Goal: Task Accomplishment & Management: Complete application form

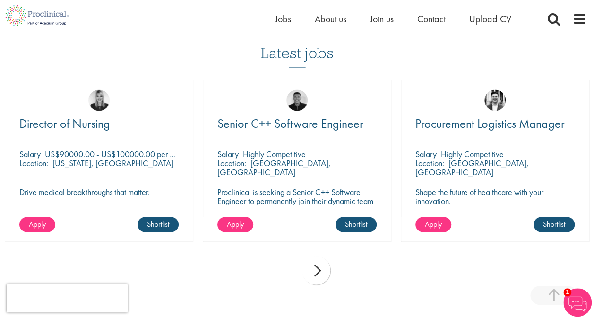
scroll to position [705, 0]
click at [323, 263] on div "next" at bounding box center [316, 270] width 28 height 28
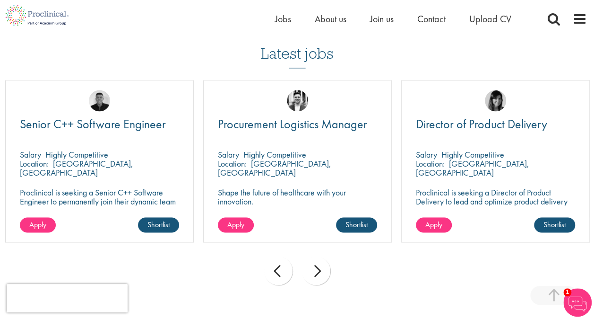
click at [323, 263] on div "next" at bounding box center [316, 270] width 28 height 28
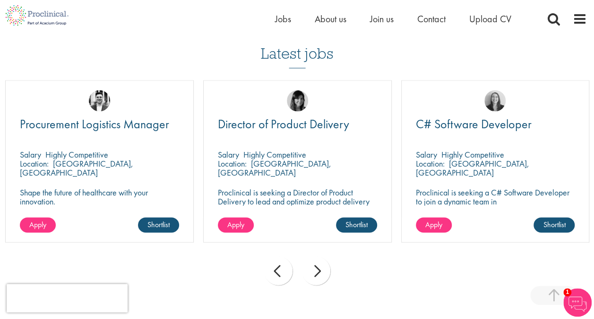
click at [323, 263] on div "next" at bounding box center [316, 270] width 28 height 28
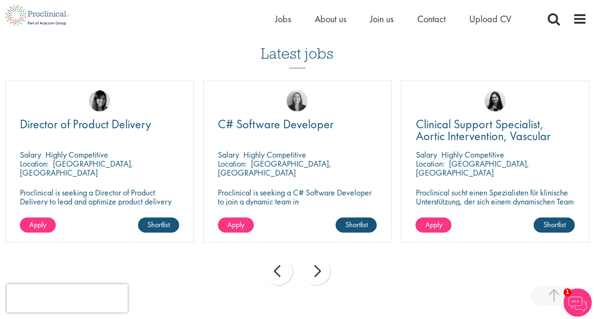
click at [323, 263] on div "next" at bounding box center [316, 270] width 28 height 28
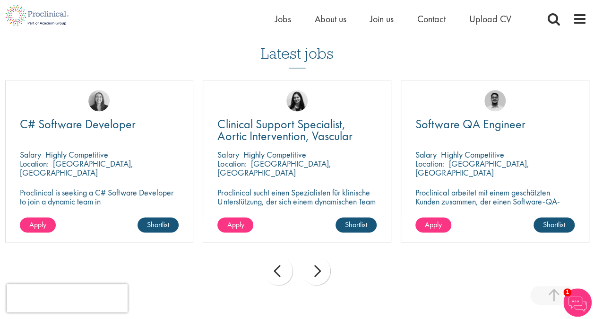
click at [323, 263] on div "next" at bounding box center [316, 270] width 28 height 28
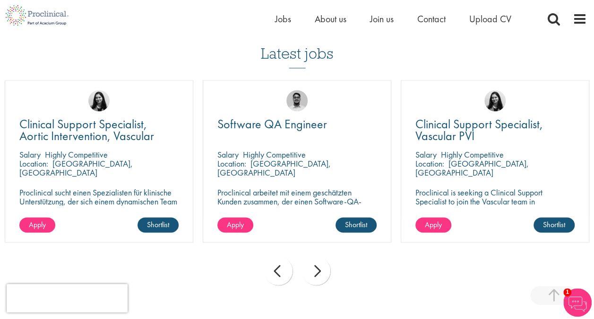
click at [323, 263] on div "next" at bounding box center [316, 270] width 28 height 28
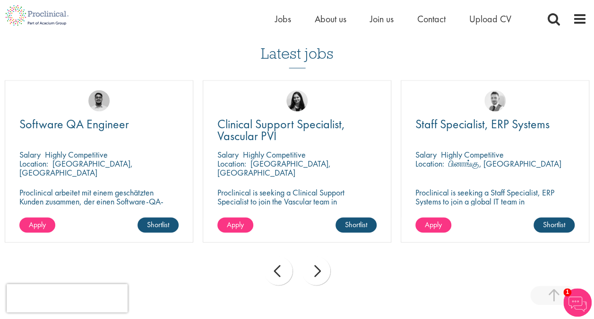
click at [323, 263] on div "next" at bounding box center [316, 270] width 28 height 28
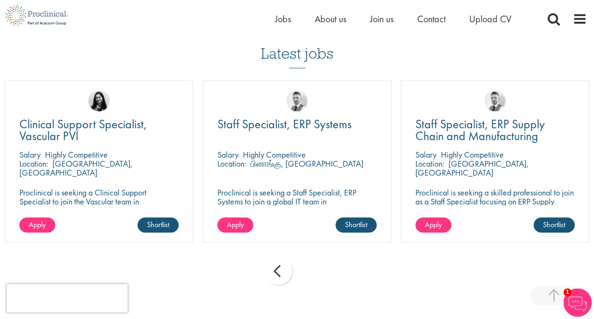
click at [323, 263] on div "prev next" at bounding box center [297, 271] width 594 height 41
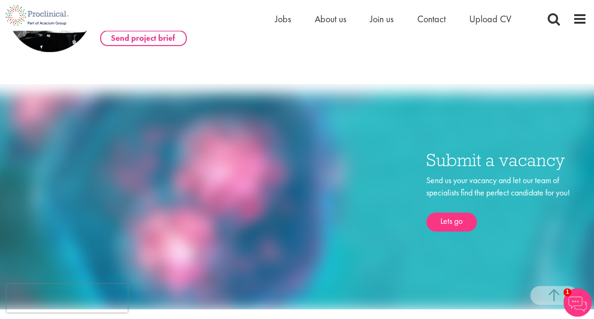
scroll to position [389, 0]
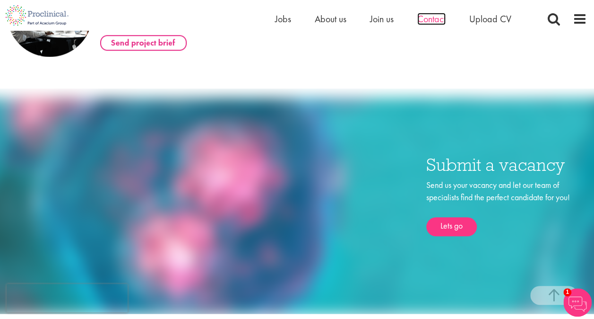
click at [429, 18] on span "Contact" at bounding box center [431, 19] width 28 height 12
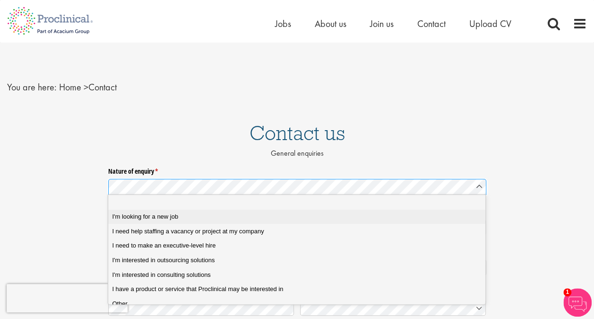
click at [167, 214] on span "I'm looking for a new job" at bounding box center [145, 216] width 66 height 9
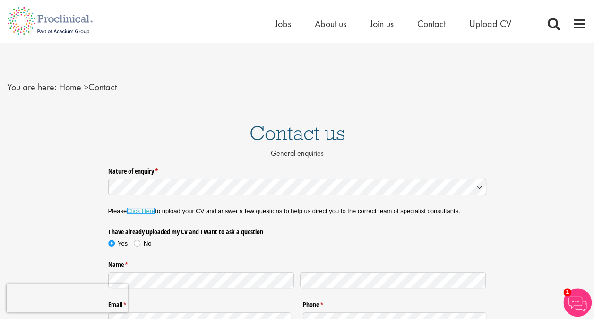
click at [144, 209] on link "Click Here" at bounding box center [141, 210] width 28 height 7
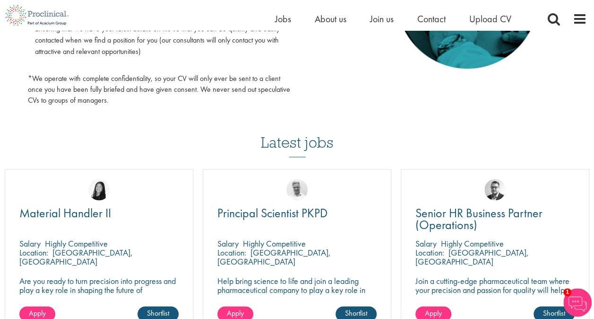
scroll to position [945, 0]
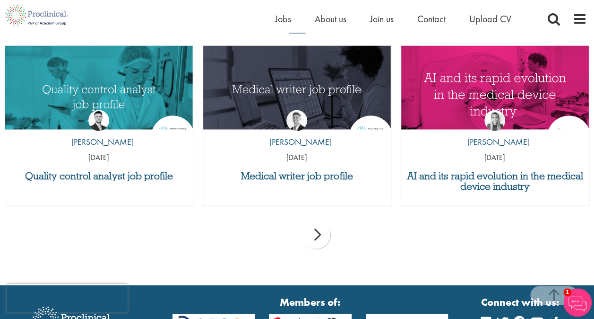
click at [323, 231] on div "next" at bounding box center [316, 234] width 28 height 28
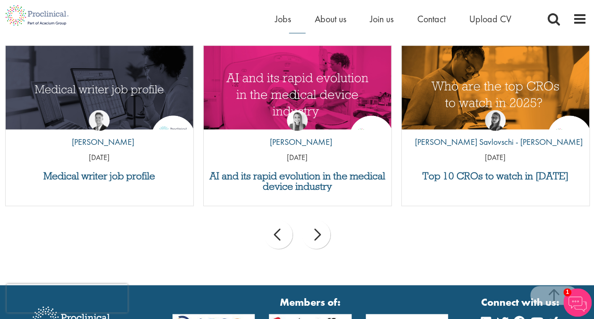
click at [323, 230] on div "next" at bounding box center [316, 234] width 28 height 28
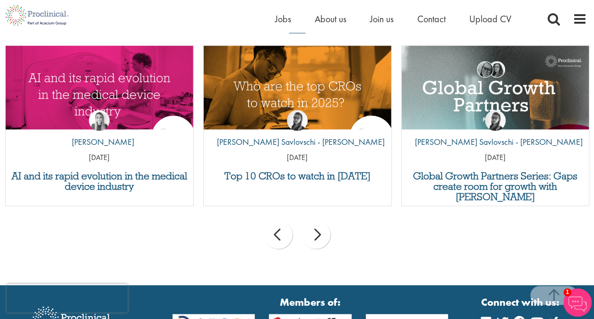
click at [323, 230] on div "next" at bounding box center [316, 234] width 28 height 28
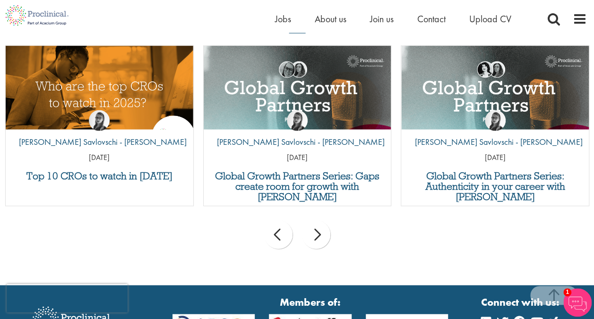
click at [323, 230] on div "next" at bounding box center [316, 234] width 28 height 28
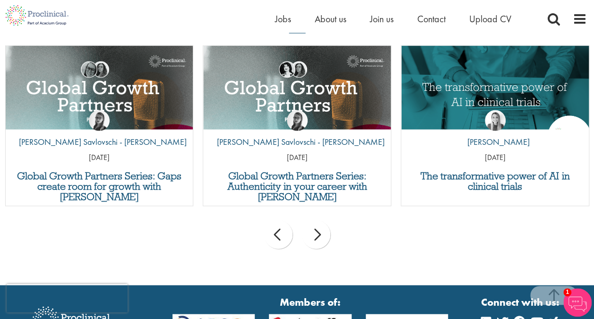
click at [323, 230] on div "next" at bounding box center [316, 234] width 28 height 28
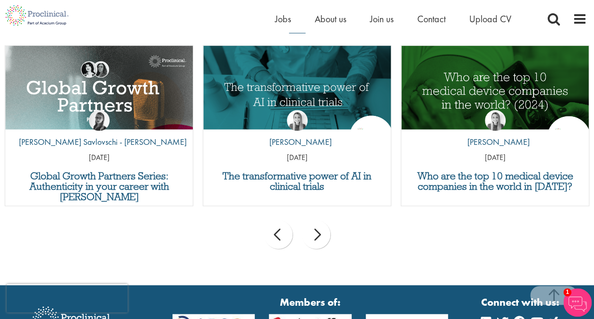
click at [323, 230] on div "next" at bounding box center [316, 234] width 28 height 28
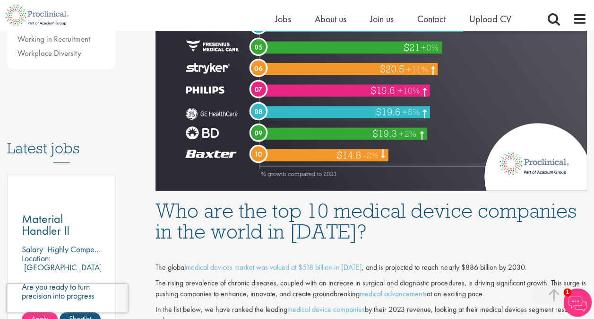
scroll to position [315, 0]
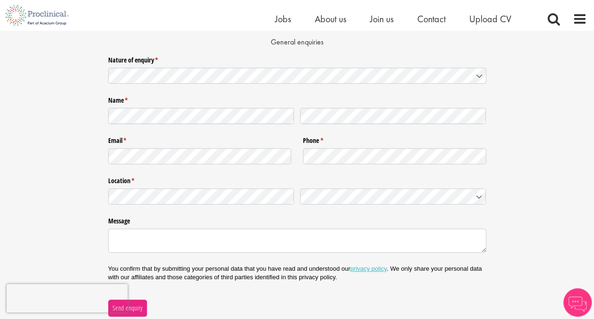
scroll to position [78, 0]
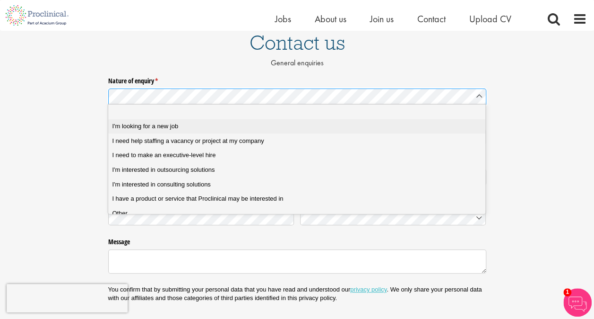
click at [145, 126] on span "I'm looking for a new job" at bounding box center [145, 126] width 66 height 9
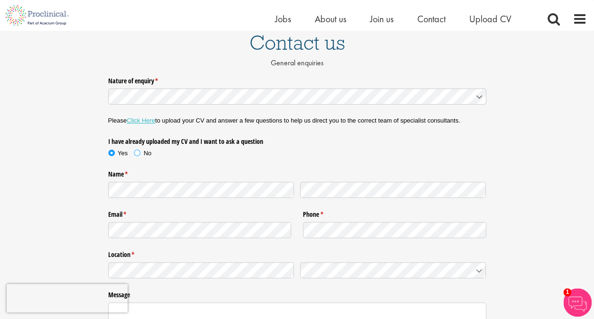
click at [139, 150] on span at bounding box center [136, 152] width 9 height 9
click at [140, 118] on link "Click Here" at bounding box center [141, 120] width 28 height 7
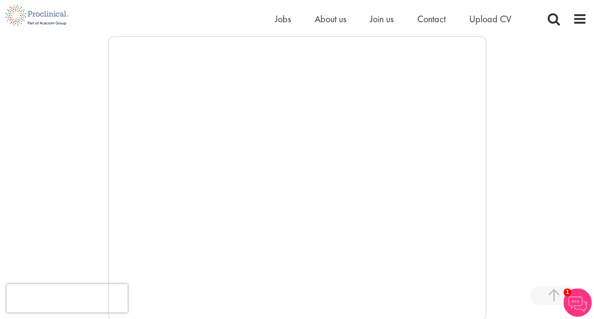
scroll to position [315, 0]
